Goal: Task Accomplishment & Management: Complete application form

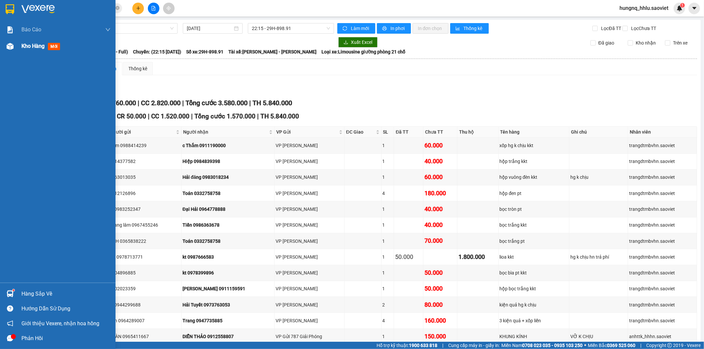
click at [39, 46] on span "Kho hàng" at bounding box center [32, 46] width 23 height 6
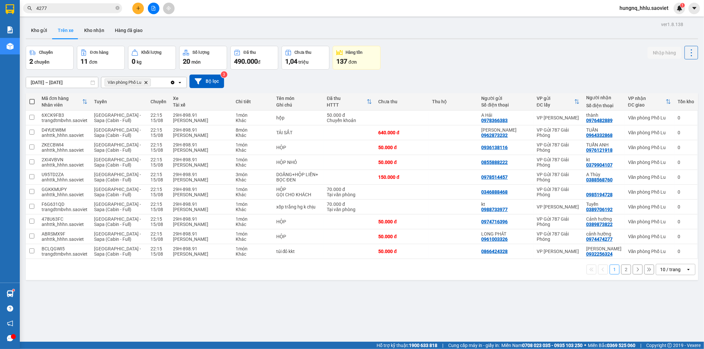
click at [622, 273] on button "2" at bounding box center [626, 270] width 10 height 10
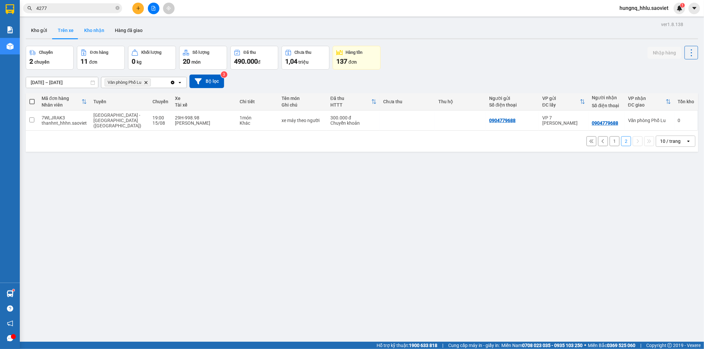
click at [90, 28] on button "Kho nhận" at bounding box center [94, 30] width 31 height 16
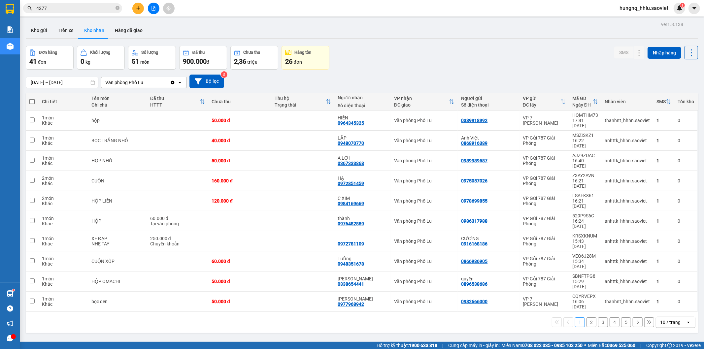
click at [589, 317] on button "2" at bounding box center [591, 322] width 10 height 10
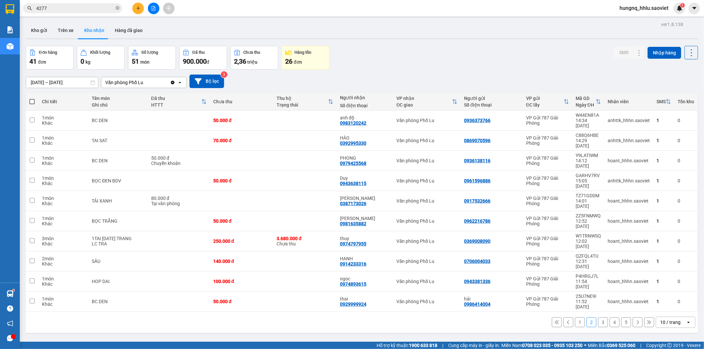
click at [602, 317] on button "3" at bounding box center [603, 322] width 10 height 10
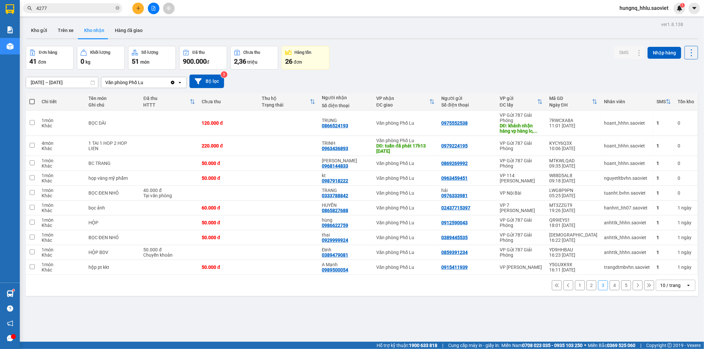
click at [610, 286] on button "4" at bounding box center [615, 286] width 10 height 10
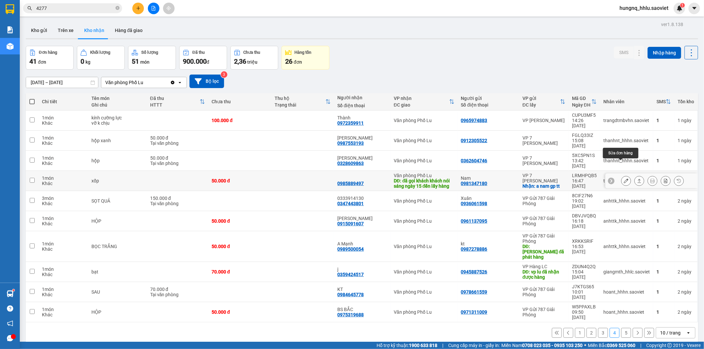
click at [621, 175] on button at bounding box center [625, 181] width 9 height 12
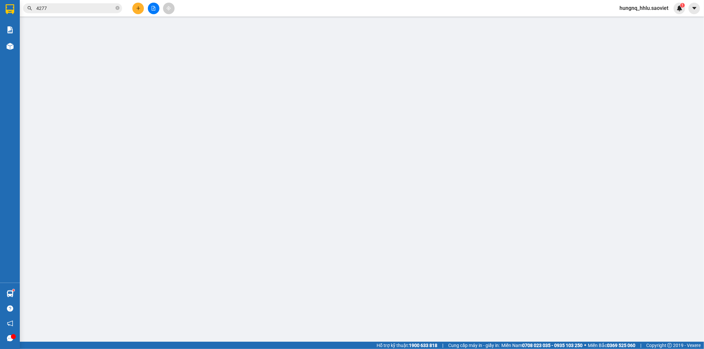
type input "0981347180"
type input "Nam"
checkbox input "true"
type input "a nam gp tt"
type input "0985889497"
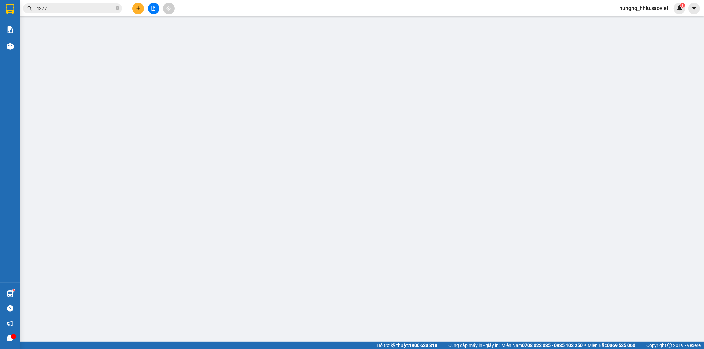
type input "đã gọi khách khách nói sáng ngày 15 đến lấy hàng"
type input "50.000"
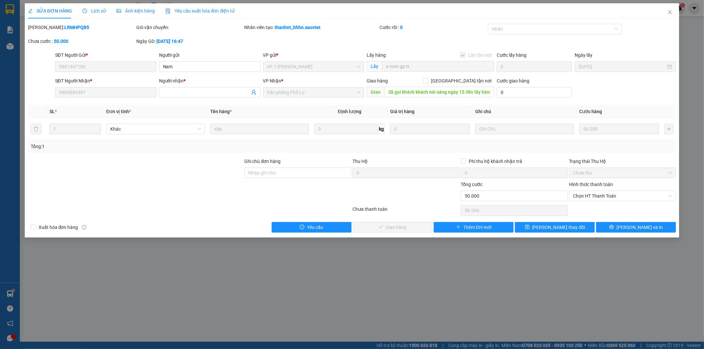
click at [87, 13] on span "Lịch sử" at bounding box center [94, 10] width 23 height 5
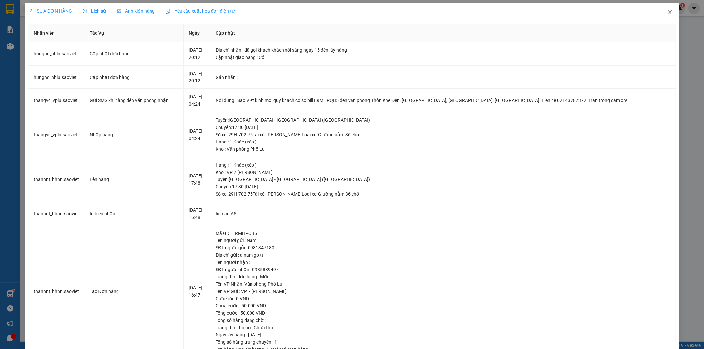
click at [667, 13] on icon "close" at bounding box center [669, 12] width 5 height 5
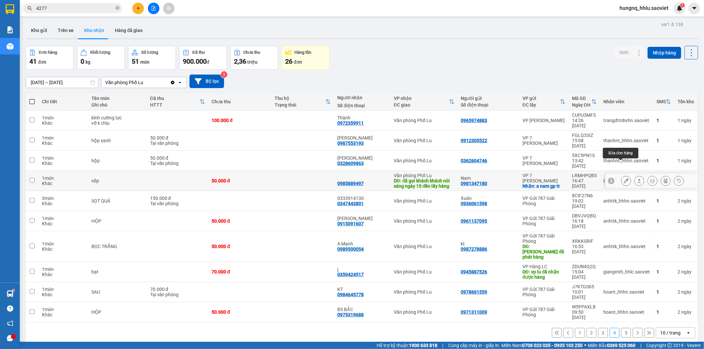
scroll to position [30, 0]
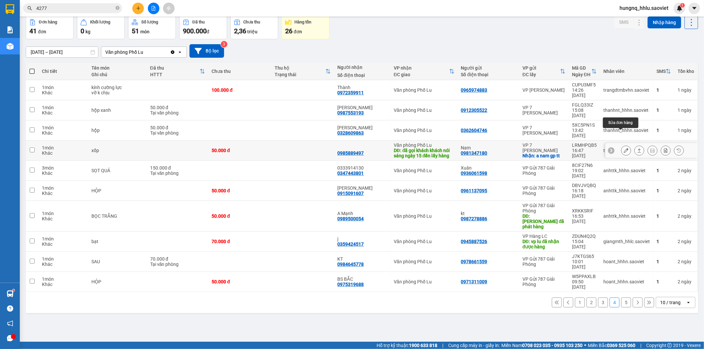
click at [621, 145] on button at bounding box center [625, 151] width 9 height 12
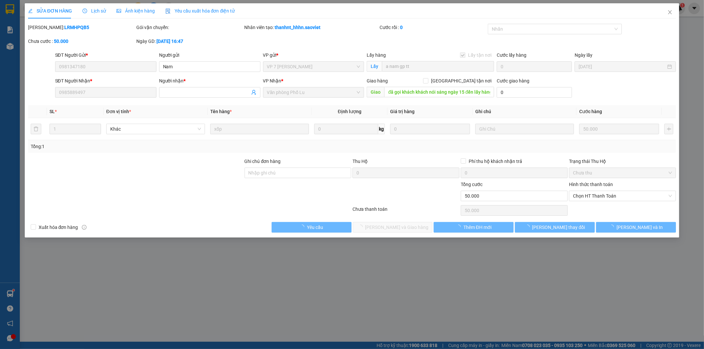
type input "0981347180"
type input "Nam"
checkbox input "true"
type input "a nam gp tt"
type input "0985889497"
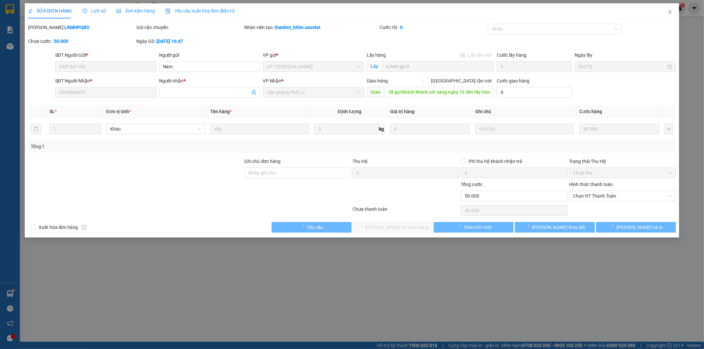
type input "đã gọi khách khách nói sáng ngày 15 đến lấy hàng"
type input "50.000"
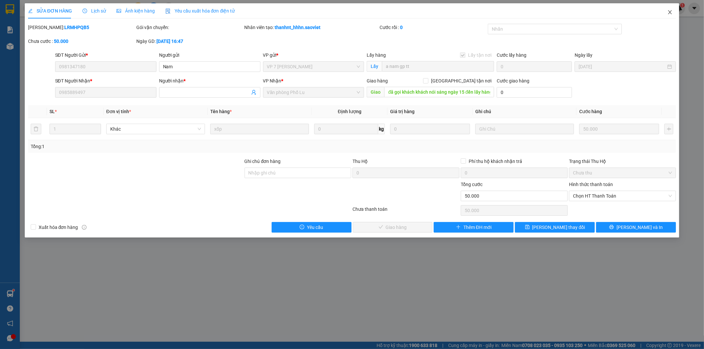
click at [672, 12] on icon "close" at bounding box center [669, 12] width 5 height 5
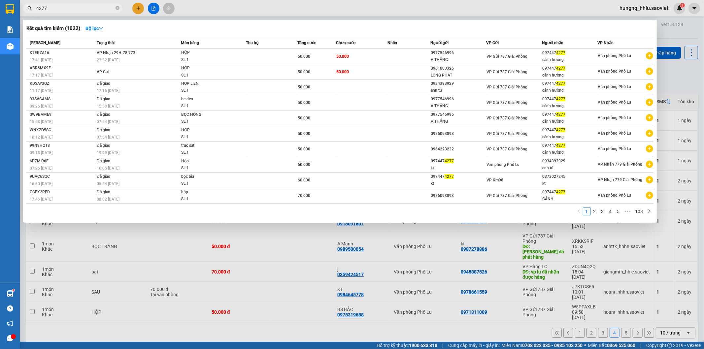
drag, startPoint x: 35, startPoint y: 9, endPoint x: 23, endPoint y: 20, distance: 16.8
click at [0, 6] on section "Kết quả tìm kiếm ( 1022 ) Bộ lọc Mã ĐH Trạng thái Món hàng Thu hộ Tổng cước Chư…" at bounding box center [352, 174] width 704 height 349
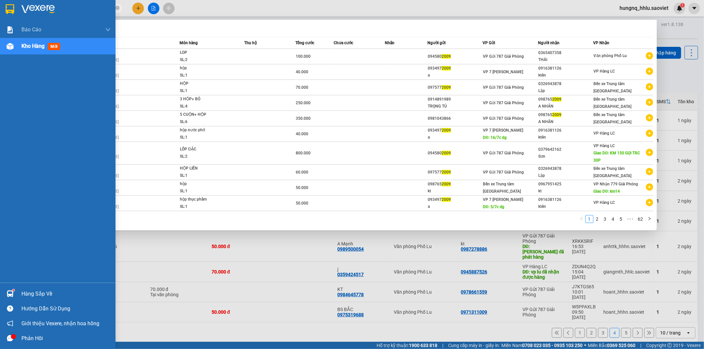
drag, startPoint x: 2, startPoint y: 14, endPoint x: 0, endPoint y: 19, distance: 5.8
click at [0, 16] on section "Kết quả tìm kiếm ( 617 ) Bộ lọc Mã ĐH Trạng thái Món hàng Thu hộ Tổng cước Chưa…" at bounding box center [352, 174] width 704 height 349
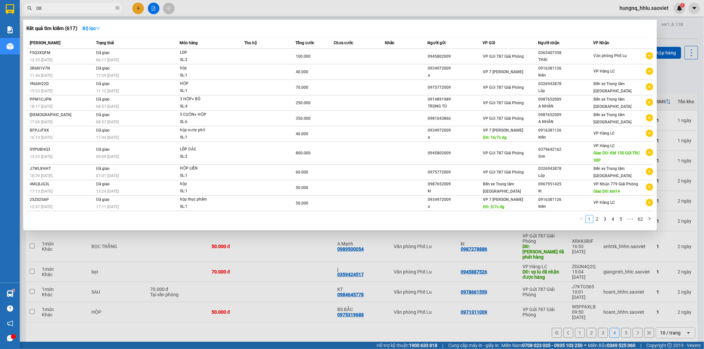
type input "0"
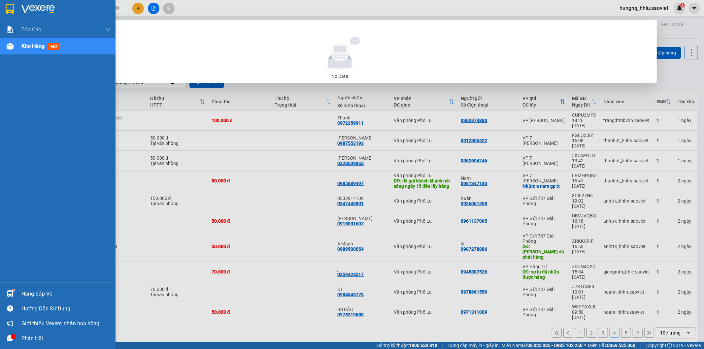
drag, startPoint x: 45, startPoint y: 8, endPoint x: 0, endPoint y: 15, distance: 45.1
click at [0, 8] on section "Kết quả tìm kiếm ( 0 ) Bộ lọc No Data 0988752009 hungnq_hhlu.saoviet 1 Báo cáo …" at bounding box center [352, 174] width 704 height 349
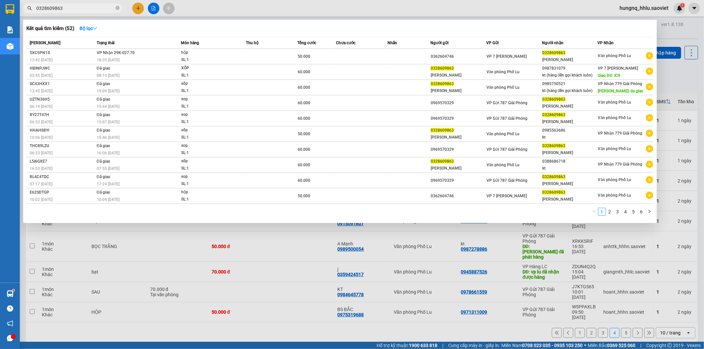
drag, startPoint x: 42, startPoint y: 13, endPoint x: 3, endPoint y: 17, distance: 38.6
click at [0, 12] on section "Kết quả tìm kiếm ( 52 ) Bộ lọc Mã ĐH Trạng thái Món hàng Thu hộ Tổng cước Chưa …" at bounding box center [352, 174] width 704 height 349
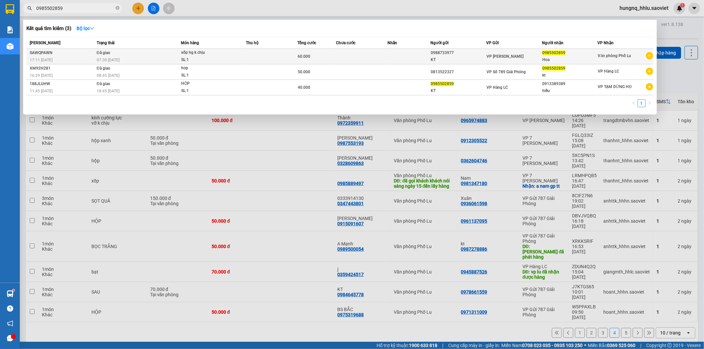
type input "0985502859"
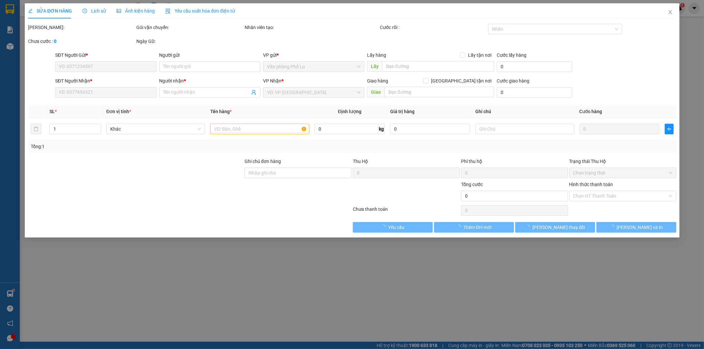
type input "0988733977"
type input "KT"
type input "0985502859"
type input "Hoa"
type input "60.000"
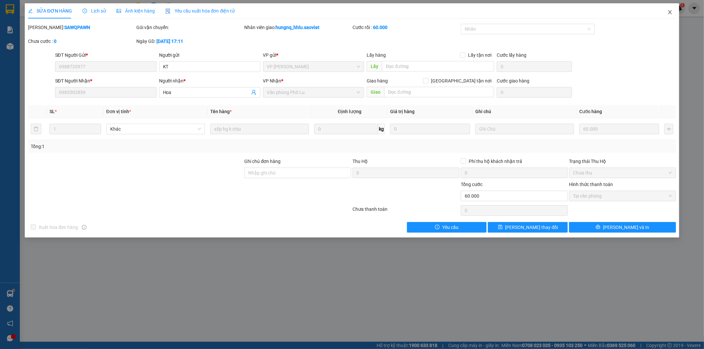
click at [674, 16] on span "Close" at bounding box center [670, 12] width 18 height 18
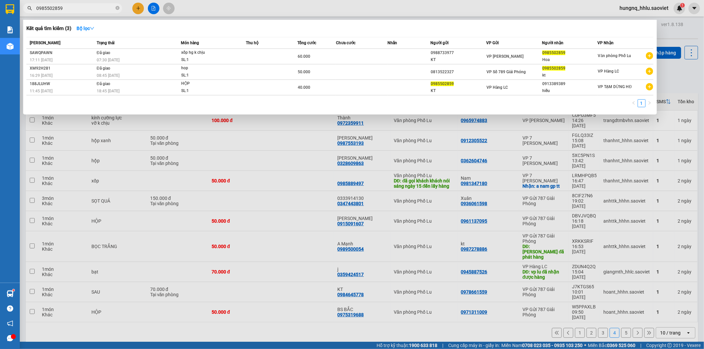
click at [73, 5] on input "0985502859" at bounding box center [75, 8] width 78 height 7
drag, startPoint x: 266, startPoint y: 300, endPoint x: 269, endPoint y: 302, distance: 3.8
click at [268, 298] on div at bounding box center [352, 174] width 704 height 349
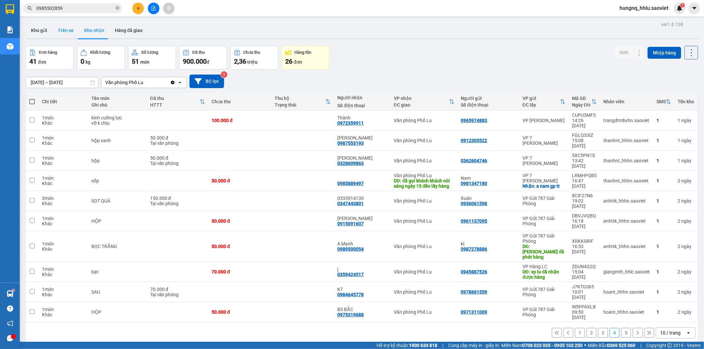
click at [74, 34] on button "Trên xe" at bounding box center [65, 30] width 26 height 16
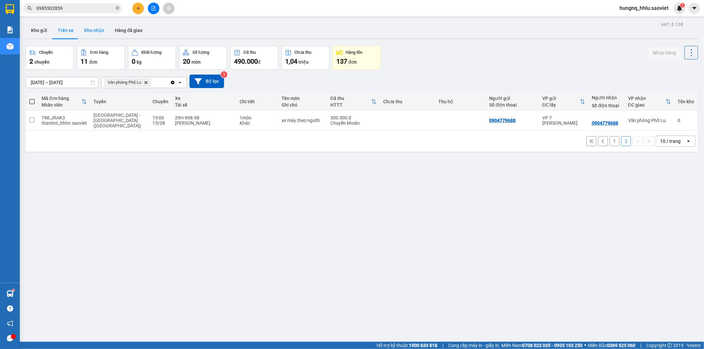
click at [88, 31] on button "Kho nhận" at bounding box center [94, 30] width 31 height 16
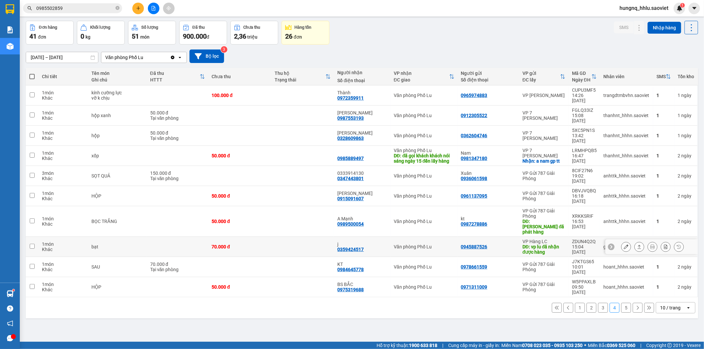
scroll to position [30, 0]
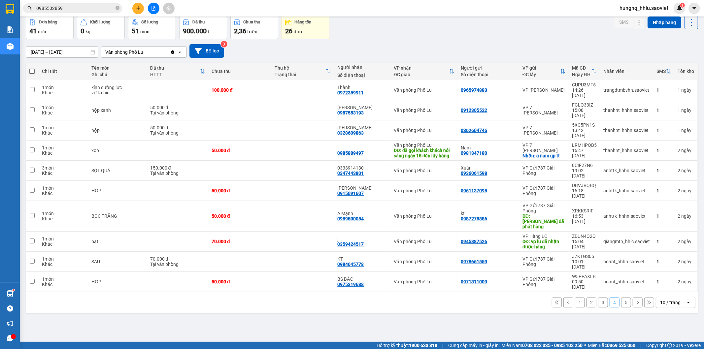
click at [598, 298] on button "3" at bounding box center [603, 303] width 10 height 10
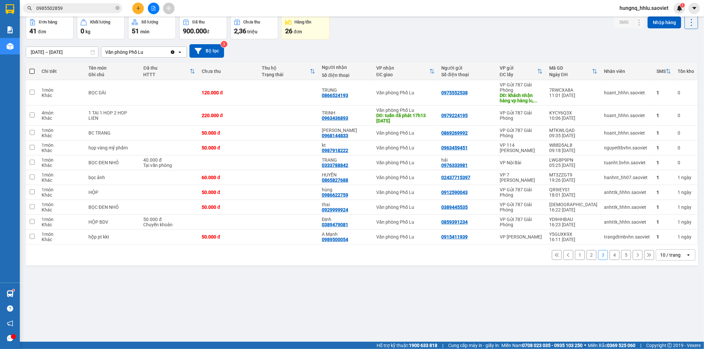
click at [575, 258] on button "1" at bounding box center [580, 255] width 10 height 10
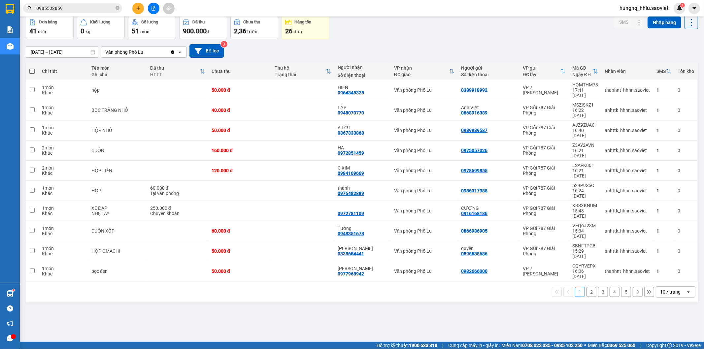
click at [586, 287] on button "2" at bounding box center [591, 292] width 10 height 10
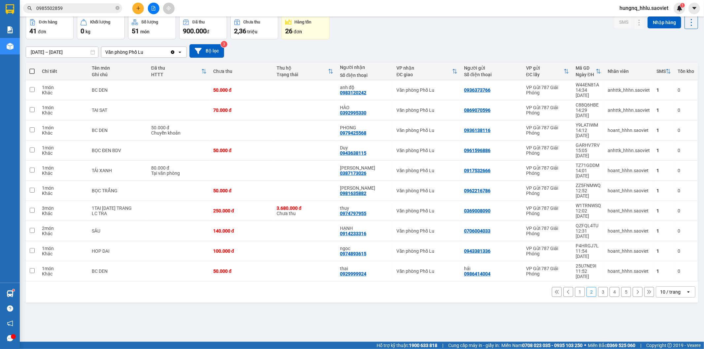
click at [575, 287] on button "1" at bounding box center [580, 292] width 10 height 10
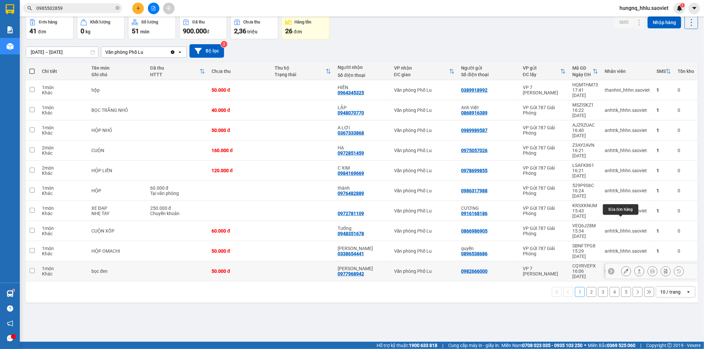
click at [621, 266] on button at bounding box center [625, 272] width 9 height 12
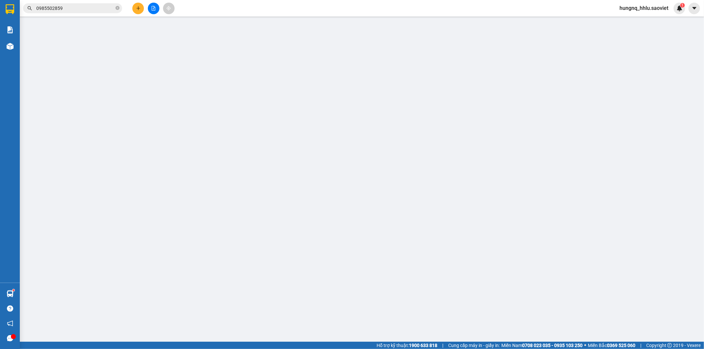
type input "0982666000"
type input "0977968942"
type input "[PERSON_NAME]"
type input "50.000"
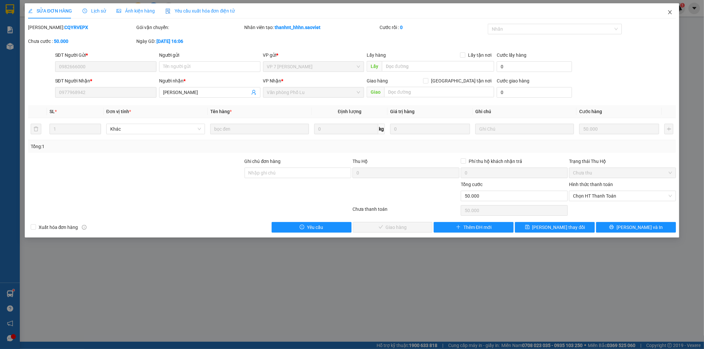
click at [674, 14] on span "Close" at bounding box center [670, 12] width 18 height 18
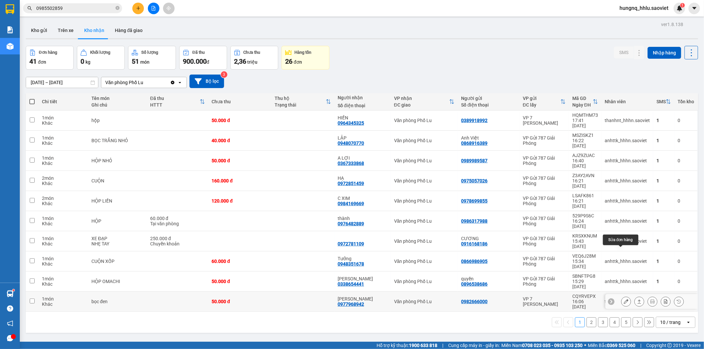
click at [621, 296] on button at bounding box center [625, 302] width 9 height 12
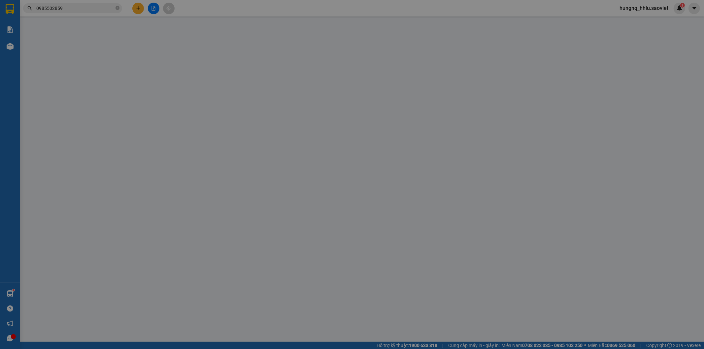
type input "0982666000"
type input "0977968942"
type input "[PERSON_NAME]"
type input "50.000"
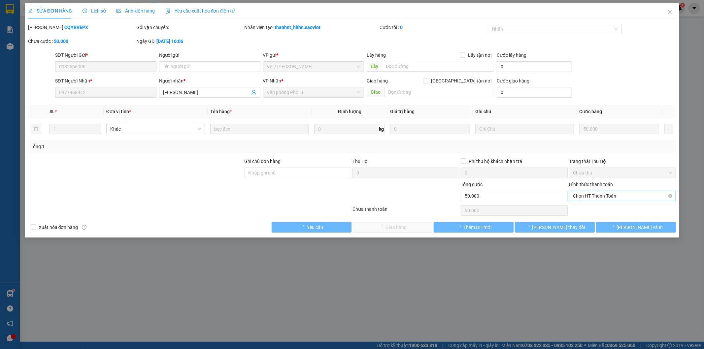
click at [577, 195] on span "Chọn HT Thanh Toán" at bounding box center [622, 196] width 99 height 10
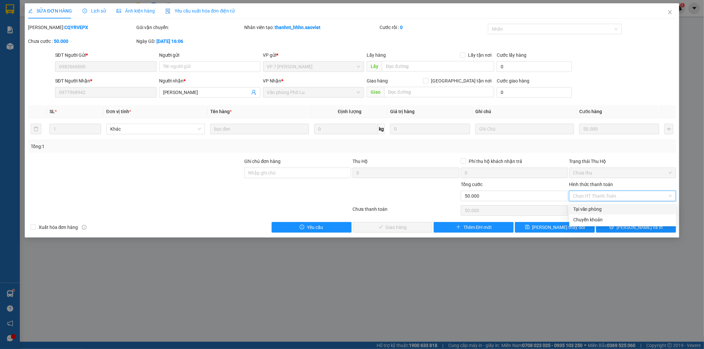
click at [580, 207] on div "Tại văn phòng" at bounding box center [622, 209] width 99 height 7
type input "0"
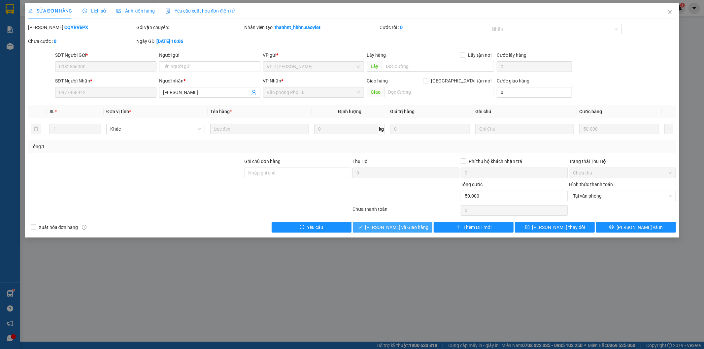
click at [415, 229] on button "[PERSON_NAME] và Giao hàng" at bounding box center [393, 227] width 80 height 11
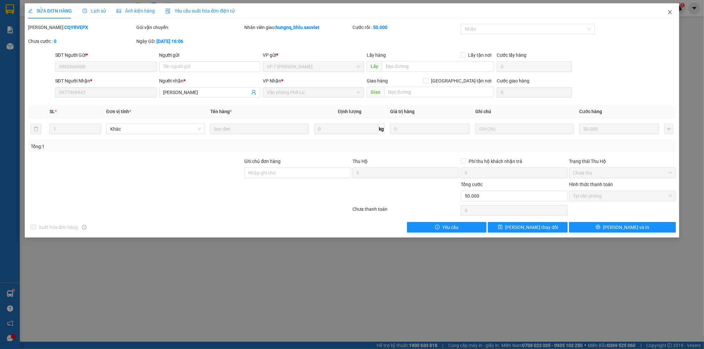
click at [674, 14] on span "Close" at bounding box center [670, 12] width 18 height 18
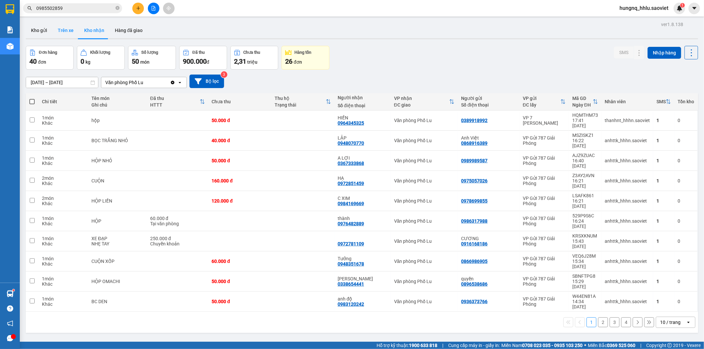
click at [71, 34] on button "Trên xe" at bounding box center [65, 30] width 26 height 16
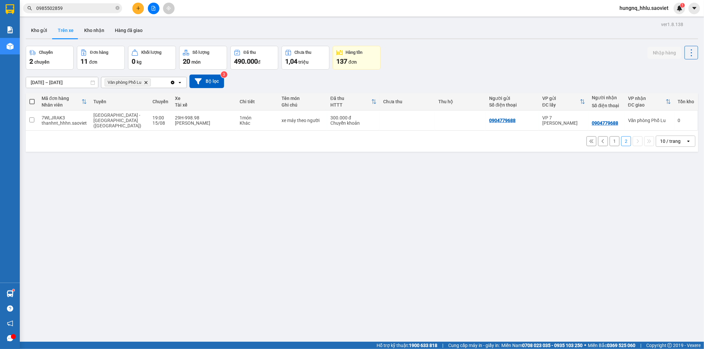
click at [610, 136] on button "1" at bounding box center [615, 141] width 10 height 10
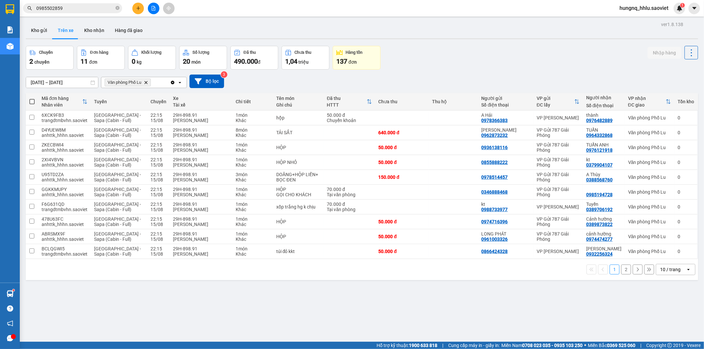
click at [623, 273] on button "2" at bounding box center [626, 270] width 10 height 10
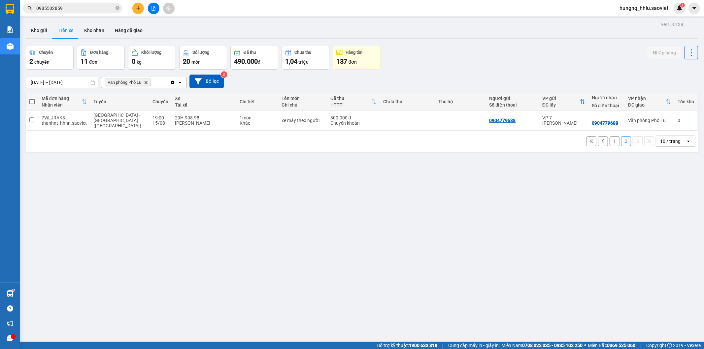
click at [610, 137] on button "1" at bounding box center [615, 141] width 10 height 10
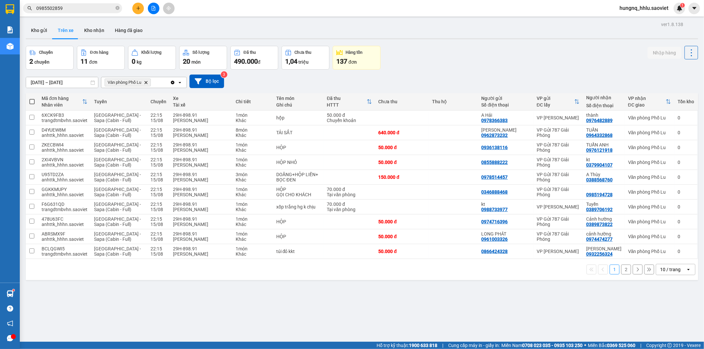
click at [624, 272] on button "2" at bounding box center [626, 270] width 10 height 10
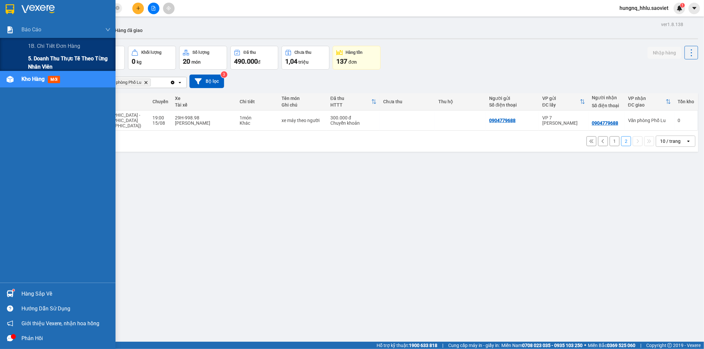
click at [32, 61] on span "5. Doanh thu thực tế theo từng nhân viên" at bounding box center [69, 62] width 83 height 17
